Goal: Task Accomplishment & Management: Manage account settings

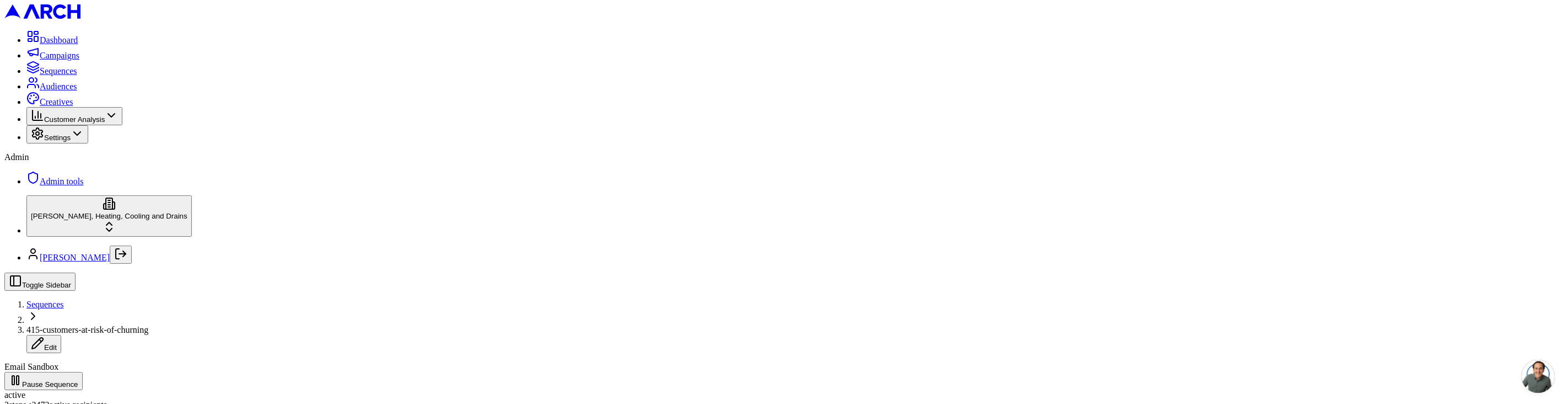
copy div "Showing"
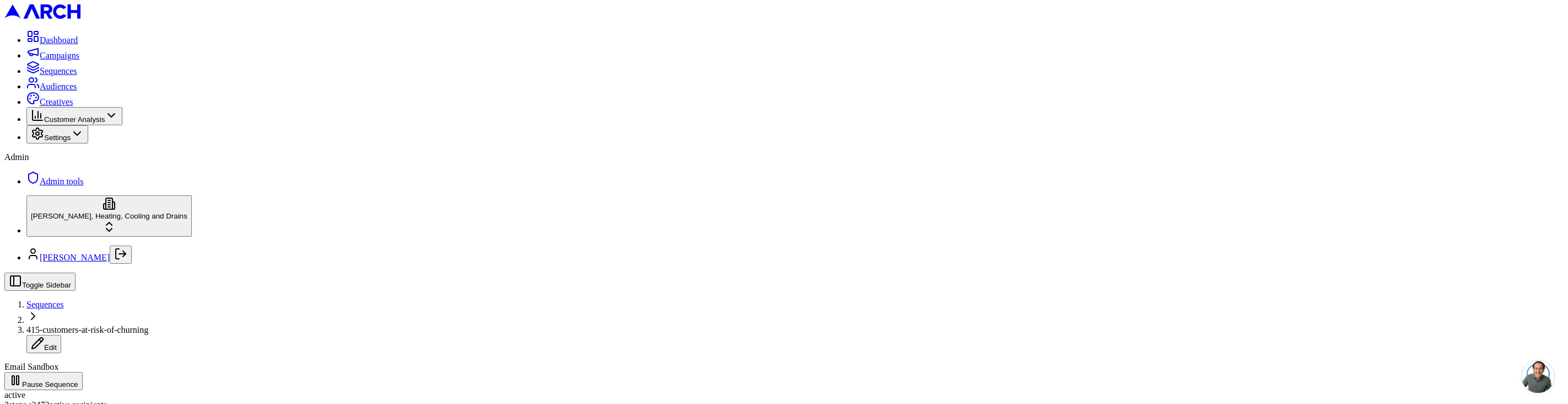
scroll to position [205, 0]
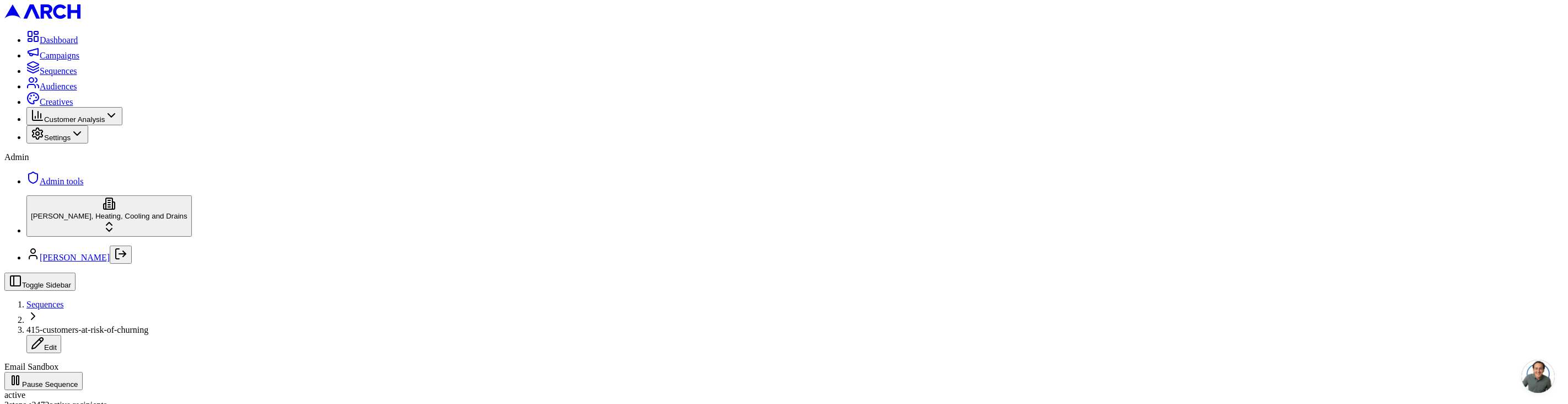
scroll to position [205, 0]
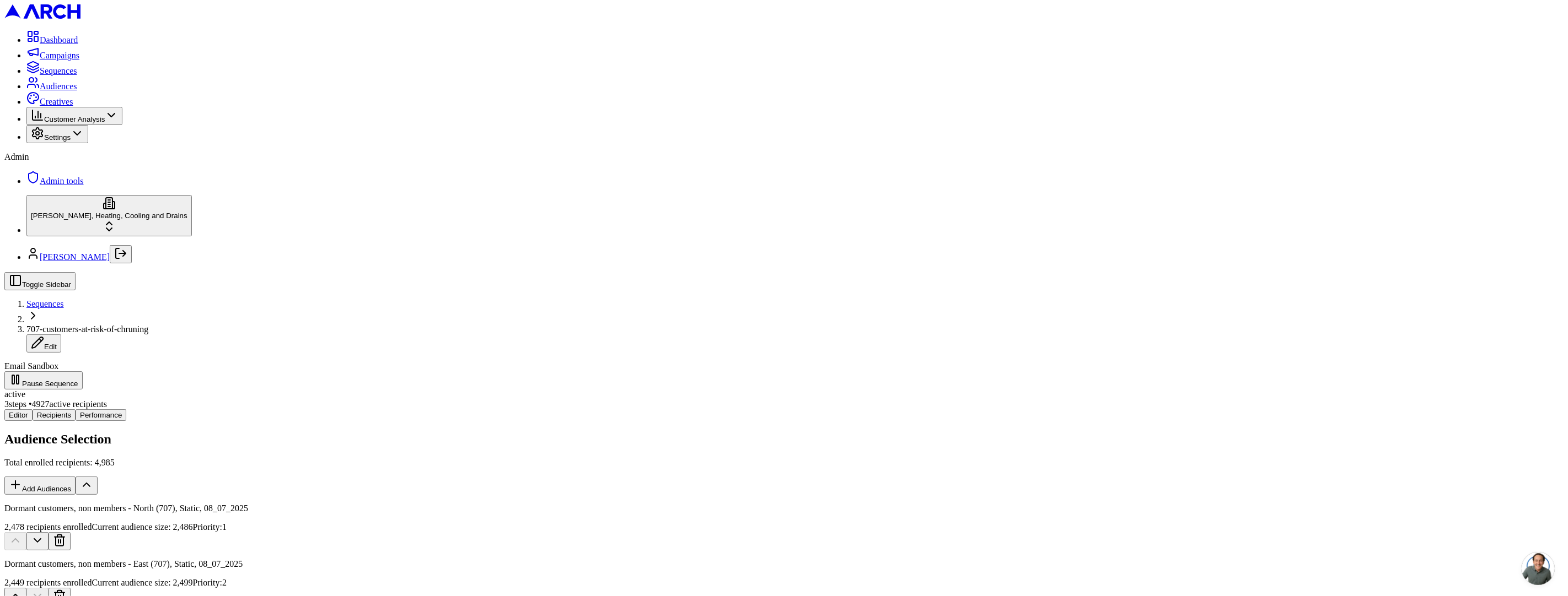
scroll to position [61, 0]
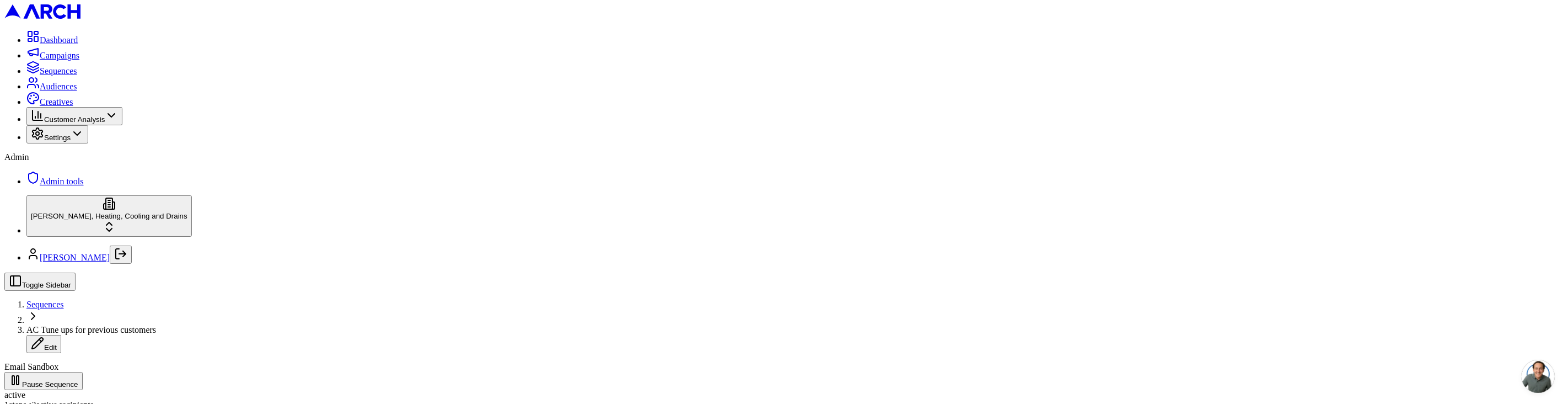
click at [89, 372] on html "Dashboard Campaigns Sequences Audiences Creatives Customer Analysis Settings Ad…" at bounding box center [784, 297] width 1568 height 595
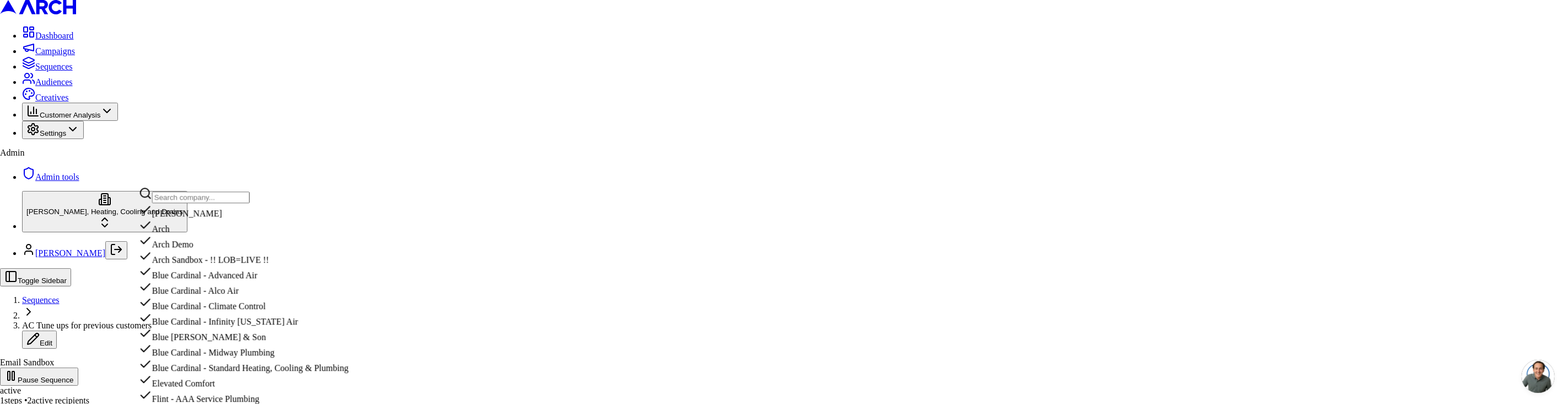
click at [196, 214] on div "[PERSON_NAME]" at bounding box center [263, 211] width 247 height 15
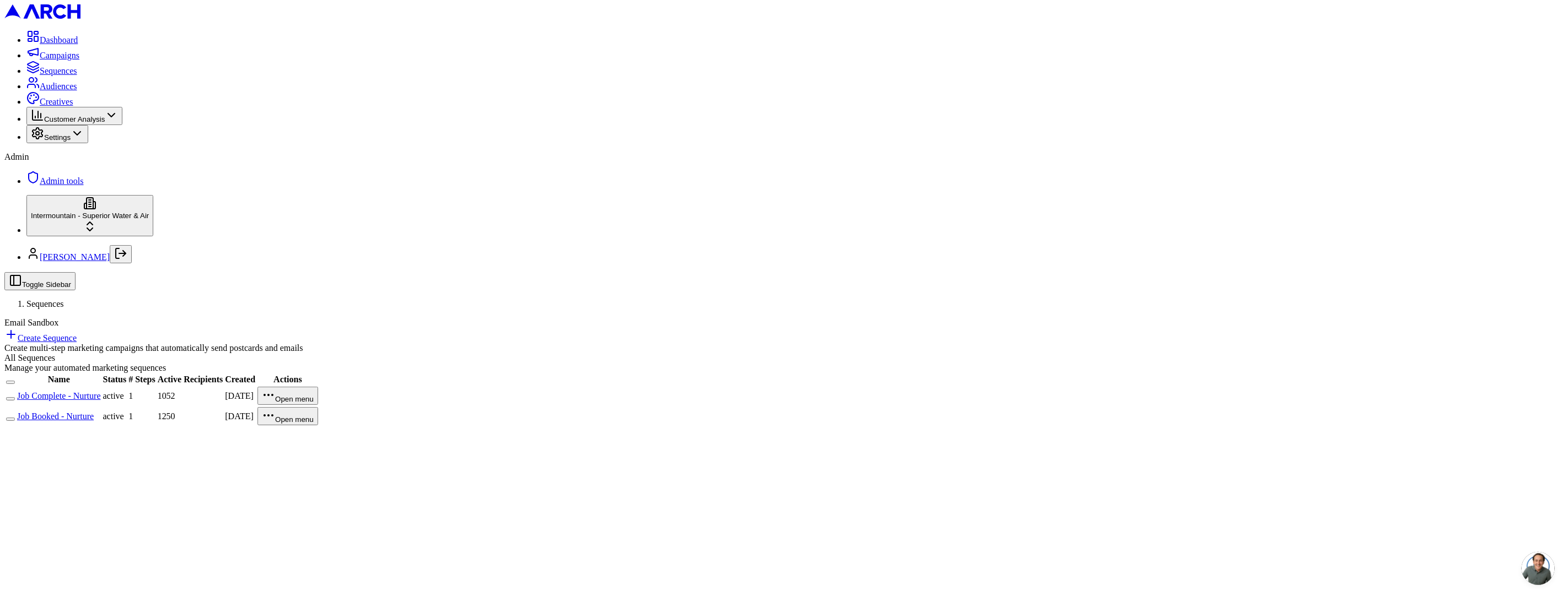
click at [101, 391] on link "Job Complete - Nurture" at bounding box center [58, 396] width 83 height 10
